Goal: Information Seeking & Learning: Learn about a topic

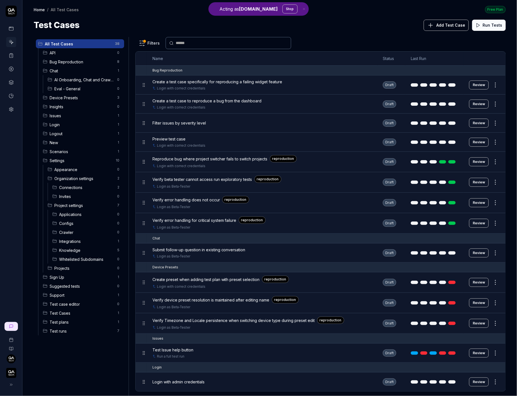
click at [150, 38] on html "Acting as [DOMAIN_NAME] Stop Home / All Test Cases Free Plan Home / All Test Ca…" at bounding box center [258, 198] width 517 height 396
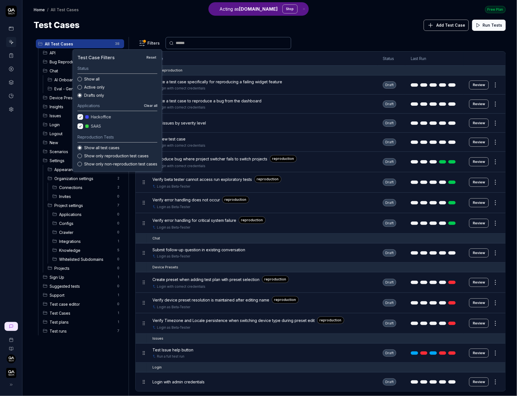
click at [93, 76] on label "Show all" at bounding box center [120, 79] width 73 height 6
click at [82, 77] on button "Show all" at bounding box center [79, 79] width 4 height 4
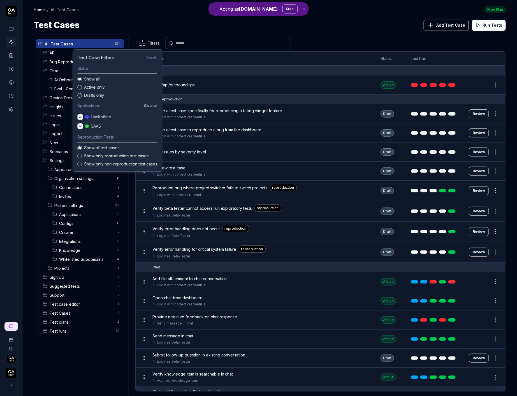
click at [87, 117] on div at bounding box center [86, 116] width 3 height 3
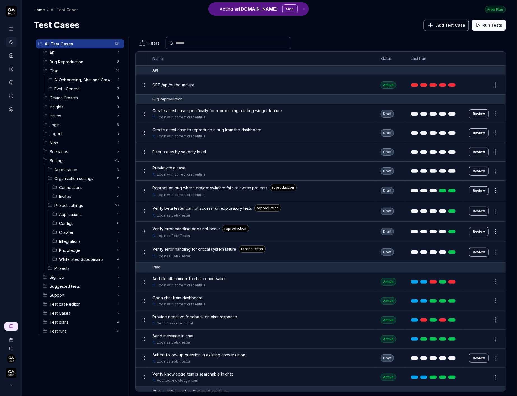
click at [177, 26] on html "Acting as [DOMAIN_NAME] Stop Home / All Test Cases Free Plan Home / All Test Ca…" at bounding box center [258, 198] width 517 height 396
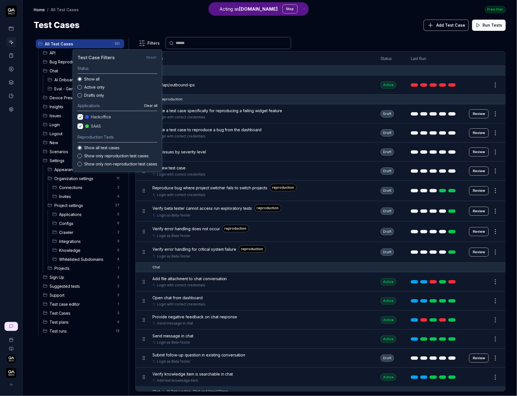
click at [156, 41] on html "Acting as [DOMAIN_NAME] Stop Home / All Test Cases Free Plan Home / All Test Ca…" at bounding box center [258, 198] width 517 height 396
click at [80, 116] on button "button" at bounding box center [80, 117] width 6 height 6
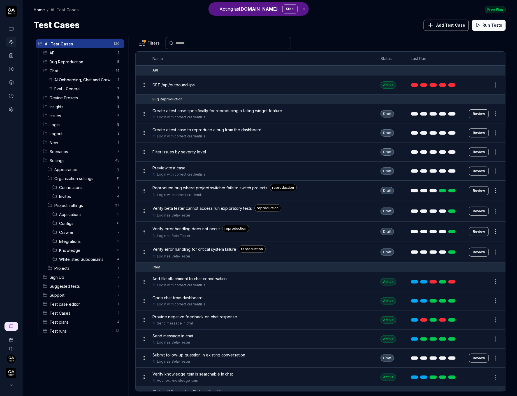
click at [125, 27] on html "Acting as [DOMAIN_NAME] Stop Home / All Test Cases Free Plan Home / All Test Ca…" at bounding box center [258, 198] width 517 height 396
click at [143, 41] on html "Acting as [DOMAIN_NAME] Stop Home / All Test Cases Free Plan Home / All Test Ca…" at bounding box center [258, 198] width 517 height 396
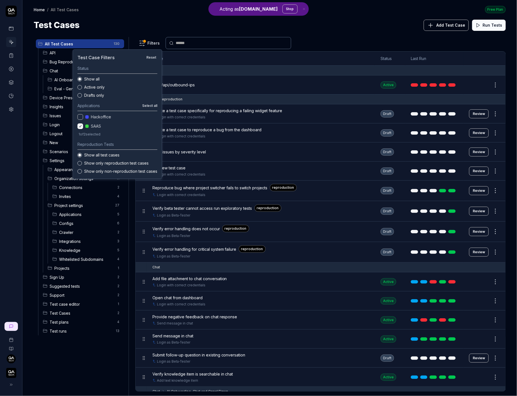
click at [90, 170] on label "Show only non-reproduction test cases" at bounding box center [120, 171] width 73 height 6
click at [82, 170] on button "Show only non-reproduction test cases" at bounding box center [79, 171] width 4 height 4
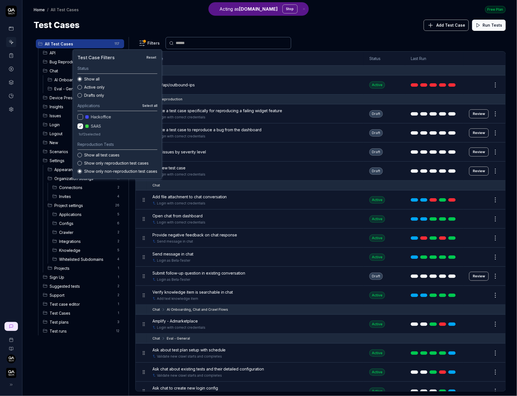
type button "EXCLUDE_REPRODUCTION"
click at [81, 115] on button "button" at bounding box center [80, 117] width 6 height 6
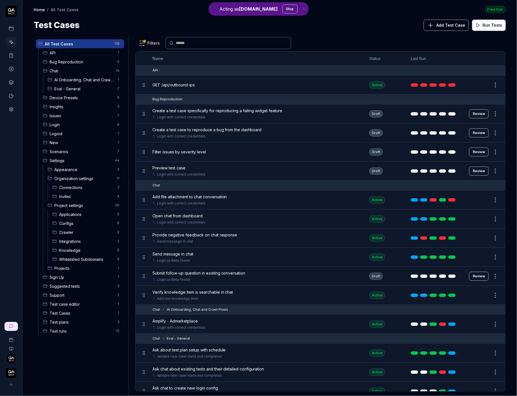
click at [130, 14] on html "Acting as [DOMAIN_NAME] Stop Home / All Test Cases Free Plan Home / All Test Ca…" at bounding box center [258, 198] width 517 height 396
click at [150, 48] on body "Acting as [DOMAIN_NAME] Stop Home / All Test Cases Free Plan Home / All Test Ca…" at bounding box center [258, 198] width 517 height 396
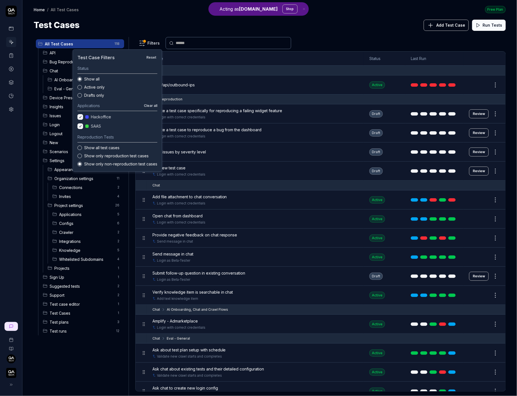
click at [89, 96] on label "Drafts only" at bounding box center [120, 95] width 73 height 6
click at [82, 96] on button "Drafts only" at bounding box center [79, 95] width 4 height 4
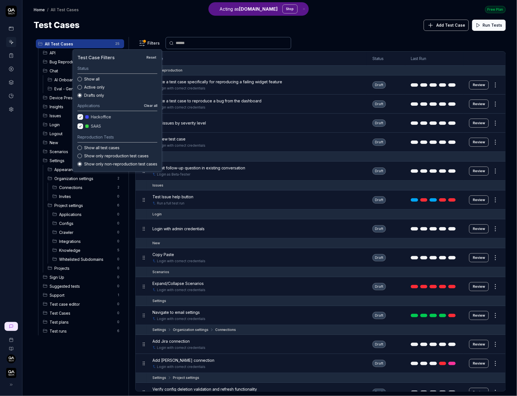
type button "DRAFTS_ONLY"
click at [87, 148] on label "Show all test cases" at bounding box center [120, 148] width 73 height 6
click at [82, 148] on button "Show all test cases" at bounding box center [79, 147] width 4 height 4
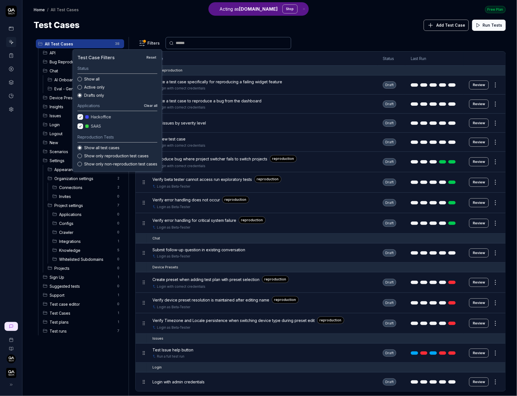
click at [96, 156] on label "Show only reproduction test cases" at bounding box center [120, 156] width 73 height 6
click at [82, 156] on button "Show only reproduction test cases" at bounding box center [79, 156] width 4 height 4
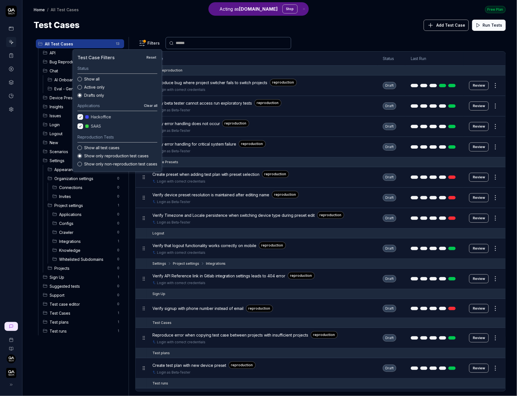
click at [96, 165] on label "Show only non-reproduction test cases" at bounding box center [120, 164] width 73 height 6
click at [82, 165] on button "Show only non-reproduction test cases" at bounding box center [79, 164] width 4 height 4
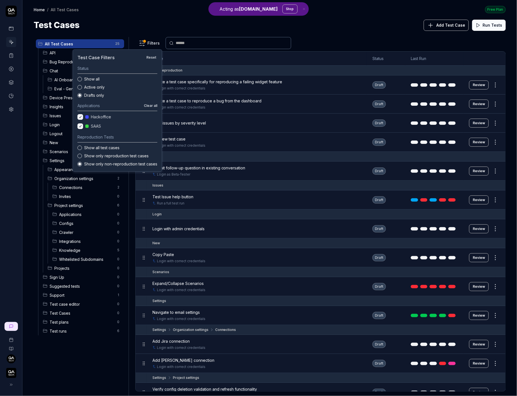
click at [78, 116] on button "button" at bounding box center [80, 117] width 6 height 6
click at [79, 116] on button "button" at bounding box center [80, 117] width 6 height 6
click at [79, 86] on button "Active only" at bounding box center [79, 87] width 4 height 4
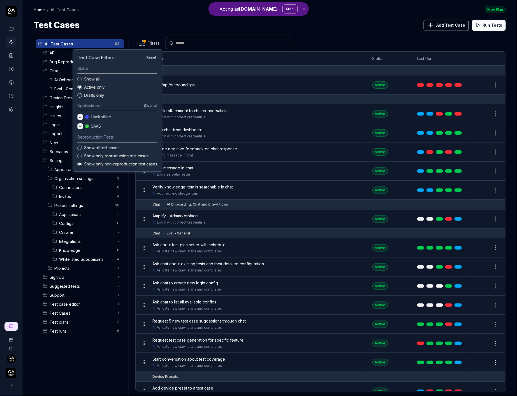
click at [80, 78] on button "Show all" at bounding box center [79, 79] width 4 height 4
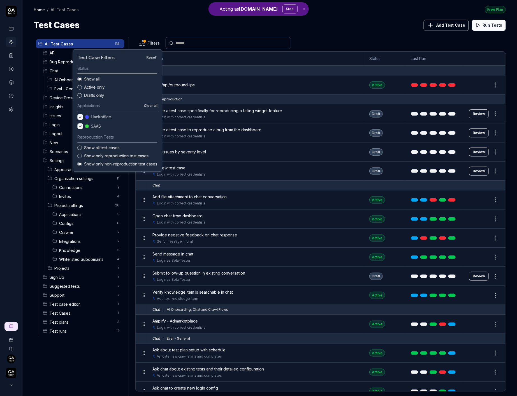
type button "ALL"
click at [140, 12] on html "Acting as [DOMAIN_NAME] Stop Home / All Test Cases Free Plan Home / All Test Ca…" at bounding box center [258, 198] width 517 height 396
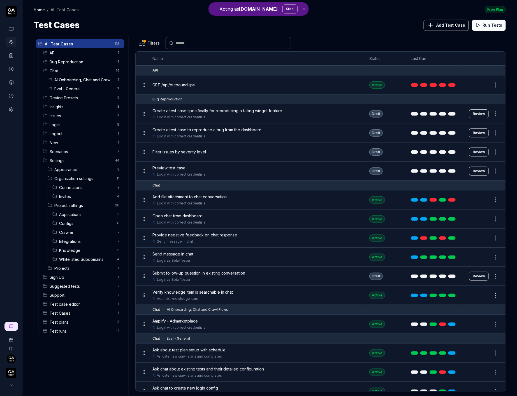
click at [147, 49] on div "Filters Name Status Last Run API GET /api/outbound-ips Active Edit Bug Reproduc…" at bounding box center [320, 216] width 371 height 359
click at [147, 45] on html "Acting as [DOMAIN_NAME] Stop Home / All Test Cases Free Plan Home / All Test Ca…" at bounding box center [258, 198] width 517 height 396
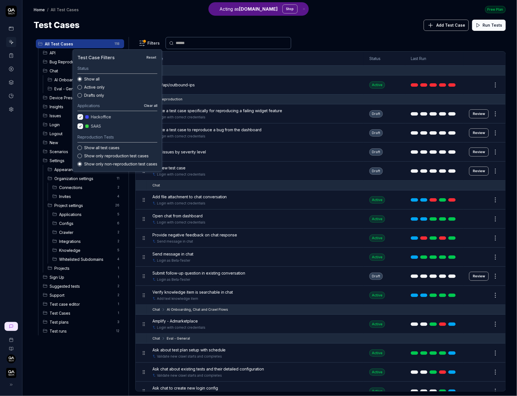
click at [100, 87] on label "Active only" at bounding box center [120, 87] width 73 height 6
click at [82, 87] on button "Active only" at bounding box center [79, 87] width 4 height 4
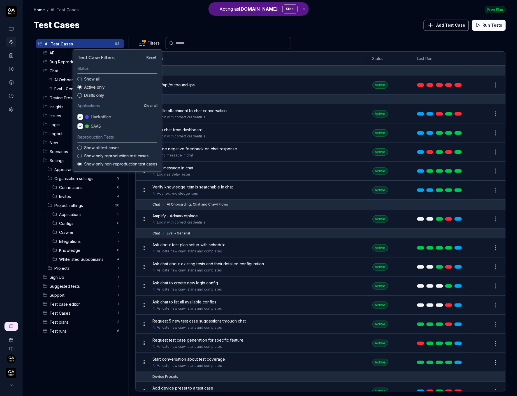
type button "ACTIVE_ONLY"
click at [93, 153] on label "Show only reproduction test cases" at bounding box center [120, 156] width 73 height 6
click at [82, 154] on button "Show only reproduction test cases" at bounding box center [79, 156] width 4 height 4
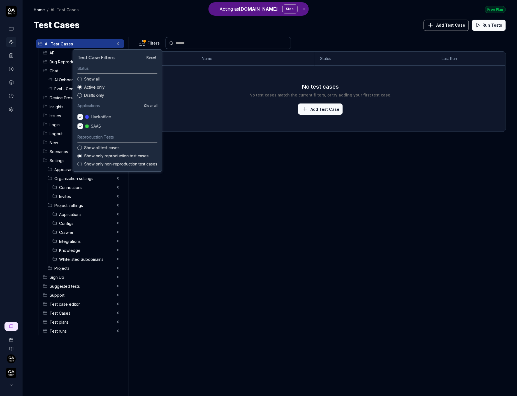
click at [97, 148] on label "Show all test cases" at bounding box center [120, 148] width 73 height 6
click at [82, 148] on button "Show all test cases" at bounding box center [79, 147] width 4 height 4
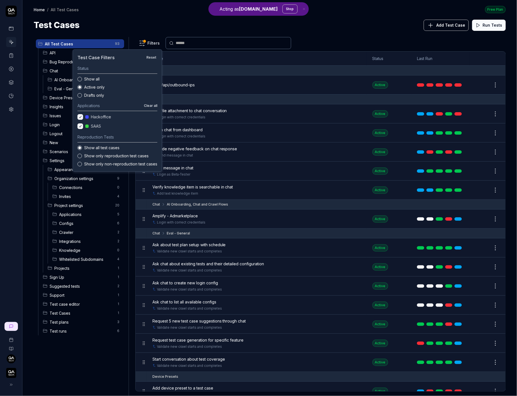
click at [79, 119] on div "Hackoffice" at bounding box center [117, 116] width 82 height 7
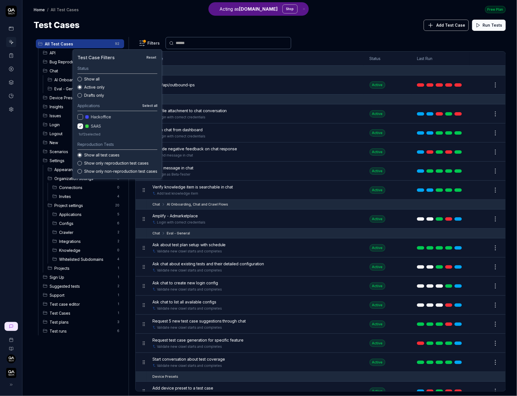
click at [164, 11] on html "Acting as [DOMAIN_NAME] Stop Home / All Test Cases Free Plan Home / All Test Ca…" at bounding box center [258, 198] width 517 height 396
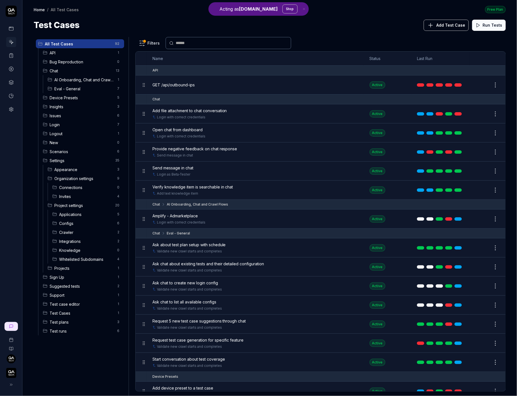
click at [149, 45] on html "Acting as [DOMAIN_NAME] Stop Home / All Test Cases Free Plan Home / All Test Ca…" at bounding box center [258, 198] width 517 height 396
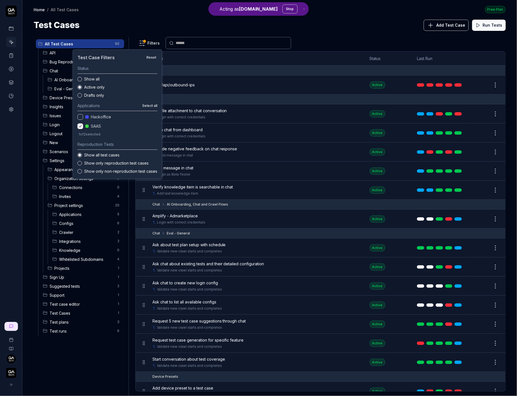
click at [95, 78] on label "Show all" at bounding box center [120, 79] width 73 height 6
click at [82, 78] on button "Show all" at bounding box center [79, 79] width 4 height 4
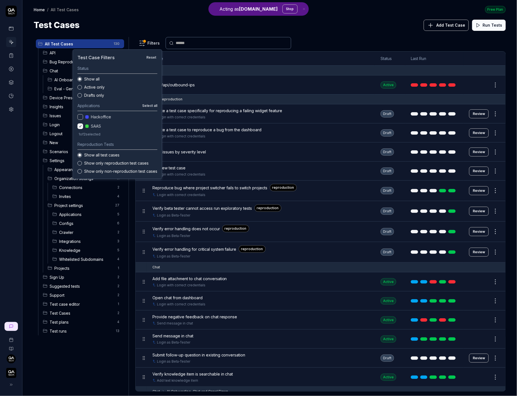
click at [93, 92] on label "Drafts only" at bounding box center [120, 95] width 73 height 6
click at [82, 93] on button "Drafts only" at bounding box center [79, 95] width 4 height 4
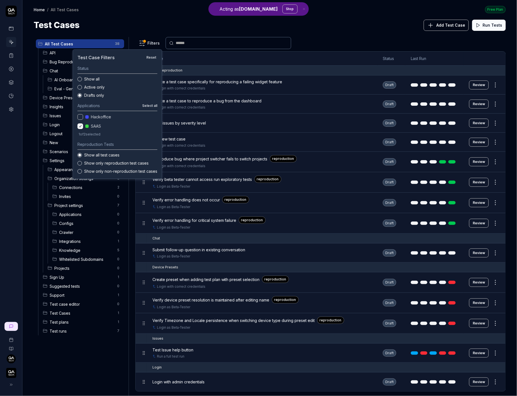
click at [95, 89] on label "Active only" at bounding box center [120, 87] width 73 height 6
click at [82, 89] on button "Active only" at bounding box center [79, 87] width 4 height 4
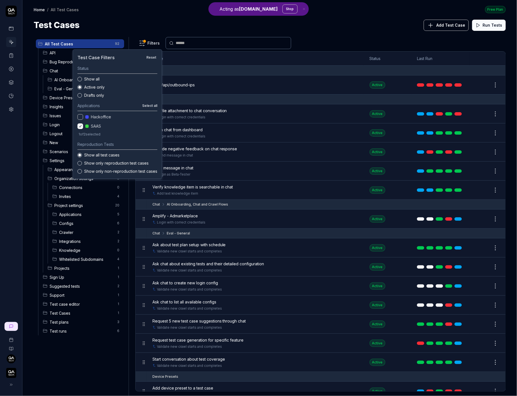
type button "ACTIVE_ONLY"
click at [86, 129] on div "SAAS" at bounding box center [117, 126] width 82 height 7
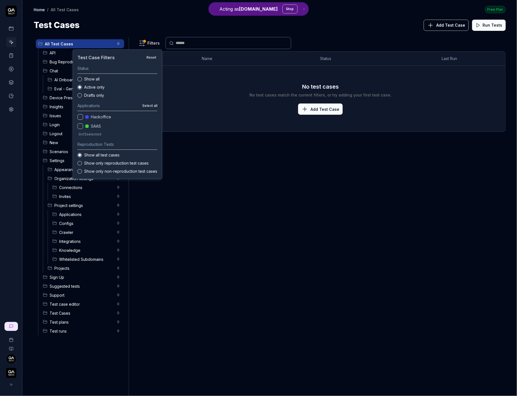
click at [85, 128] on div "SAAS" at bounding box center [117, 126] width 82 height 7
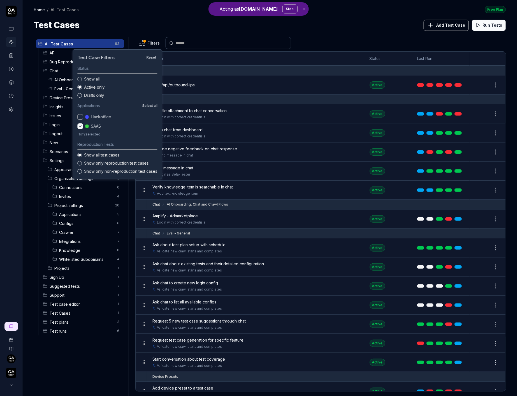
click at [82, 119] on div "Hackoffice" at bounding box center [117, 116] width 82 height 7
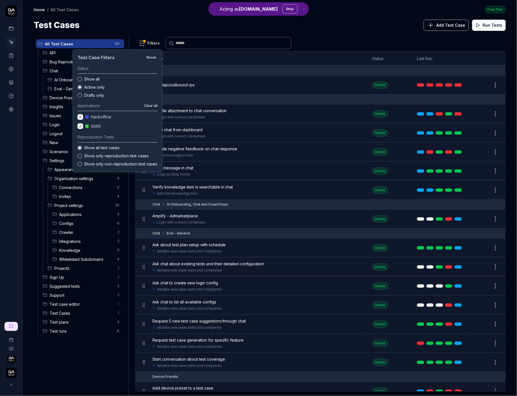
click at [151, 104] on button "Clear all" at bounding box center [150, 105] width 13 height 5
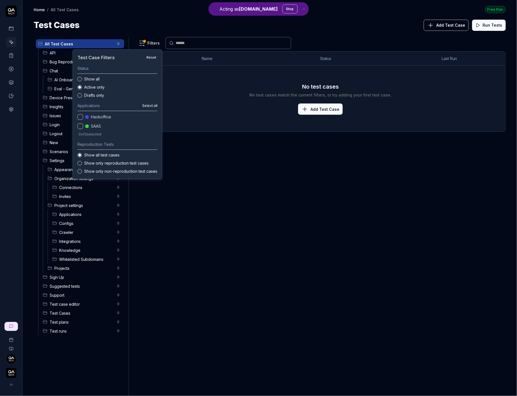
click at [151, 104] on button "Select all" at bounding box center [149, 105] width 15 height 5
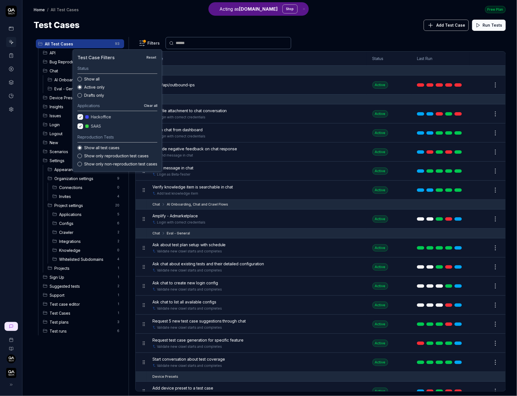
click at [89, 75] on div "Status Show all Active only Drafts only" at bounding box center [117, 81] width 80 height 33
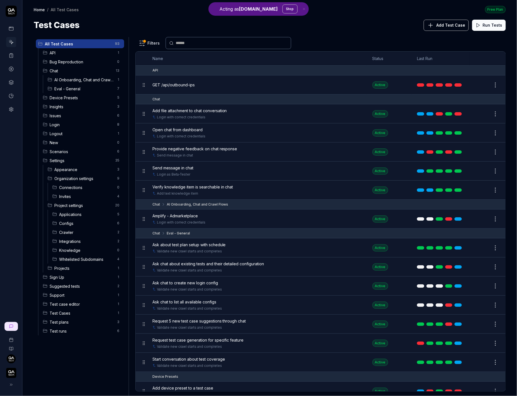
click at [143, 18] on html "Acting as [DOMAIN_NAME] Stop Home / All Test Cases Free Plan Home / All Test Ca…" at bounding box center [258, 198] width 517 height 396
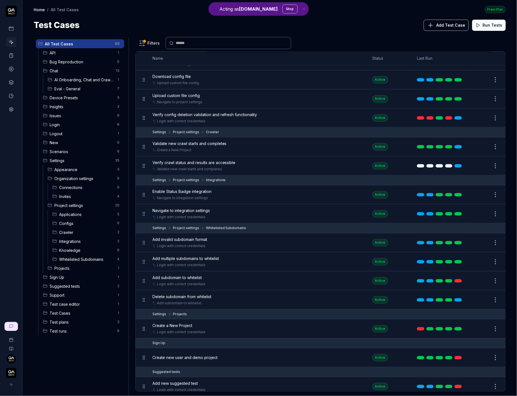
scroll to position [1705, 0]
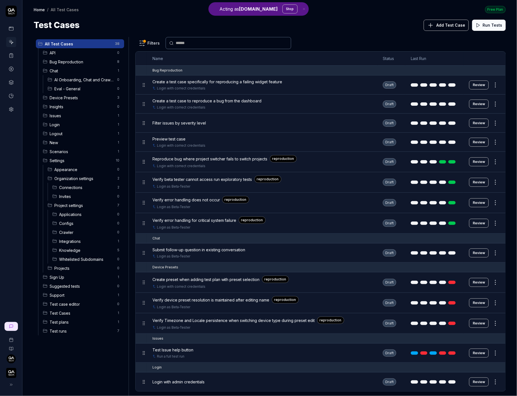
scroll to position [581, 0]
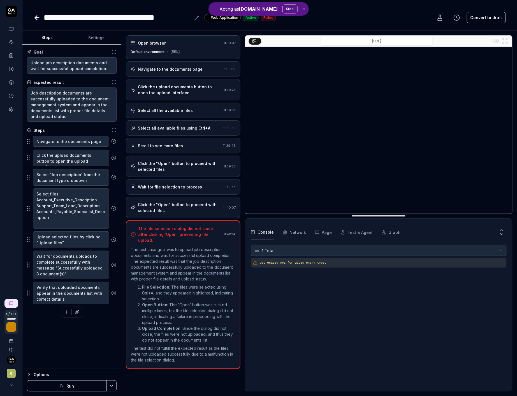
type textarea "*"
